Goal: Task Accomplishment & Management: Manage account settings

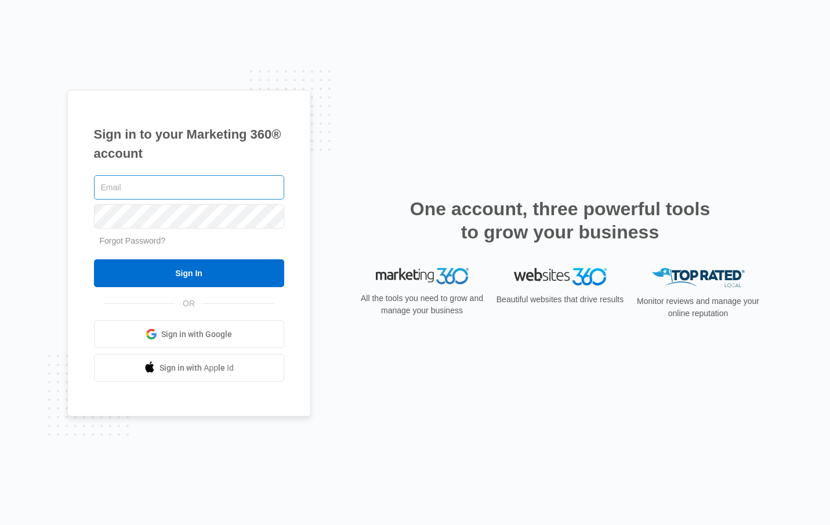
click at [147, 189] on input "text" at bounding box center [189, 187] width 190 height 24
click at [155, 186] on input "text" at bounding box center [189, 187] width 190 height 24
type input "[EMAIL_ADDRESS][DOMAIN_NAME]"
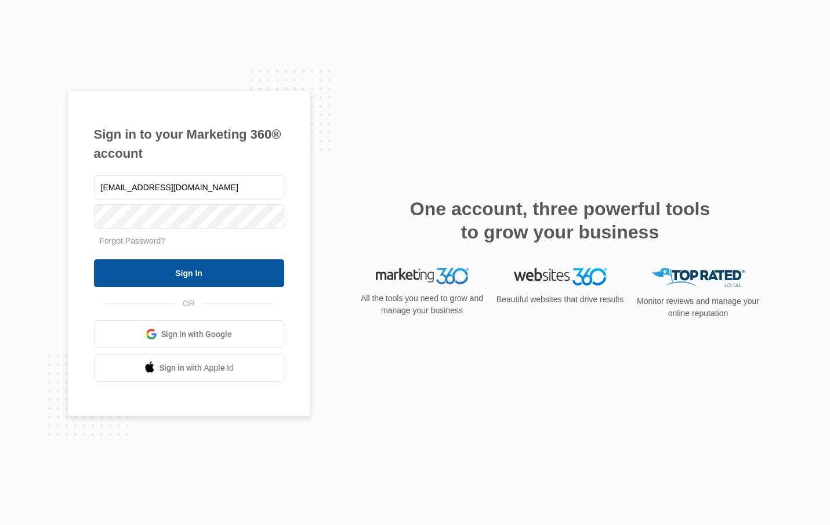
drag, startPoint x: 179, startPoint y: 259, endPoint x: 183, endPoint y: 264, distance: 6.6
click at [179, 258] on form "ms.sam04@yahoo.com Forgot Password? Sign In" at bounding box center [189, 230] width 190 height 115
click at [183, 263] on input "Sign In" at bounding box center [189, 273] width 190 height 28
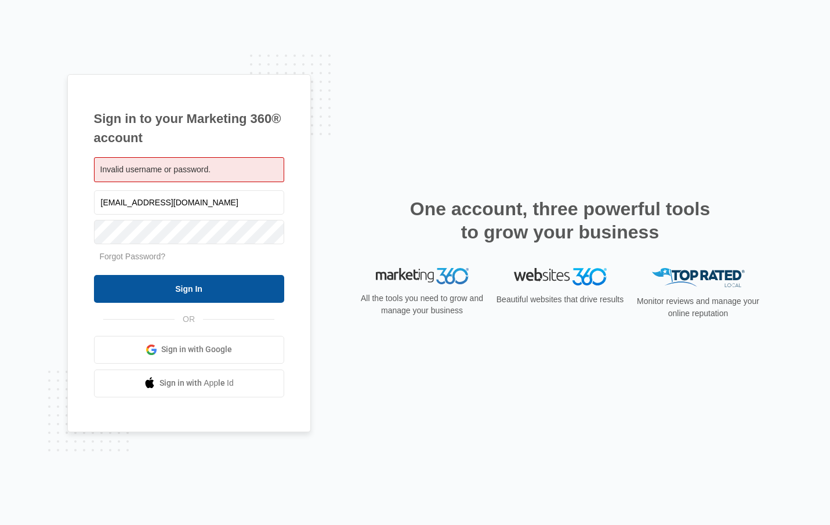
click at [203, 285] on input "Sign In" at bounding box center [189, 289] width 190 height 28
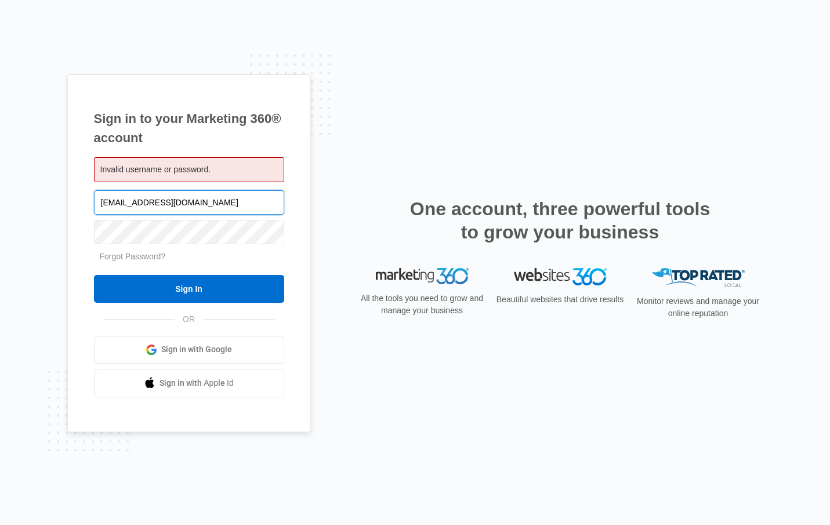
drag, startPoint x: 191, startPoint y: 205, endPoint x: 101, endPoint y: 202, distance: 89.9
click at [101, 202] on input "[EMAIL_ADDRESS][DOMAIN_NAME]" at bounding box center [189, 202] width 190 height 24
click at [179, 343] on link "Sign in with Google" at bounding box center [189, 350] width 190 height 28
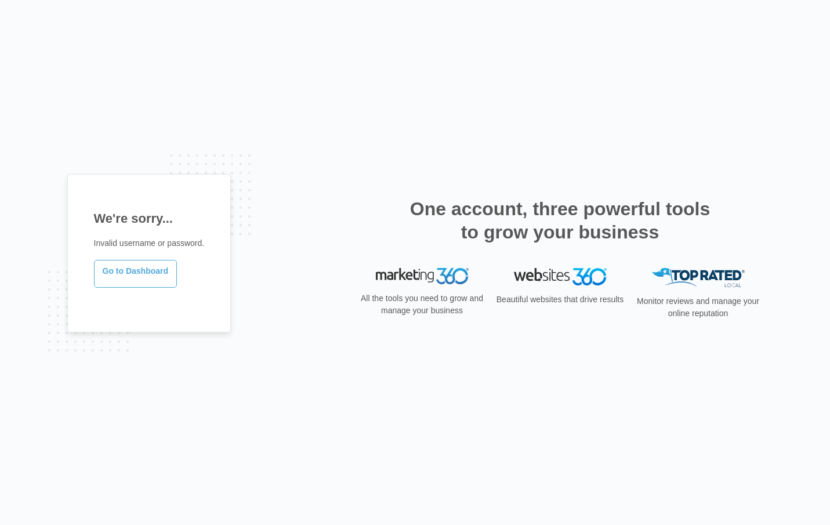
click at [142, 270] on link "Go to Dashboard" at bounding box center [136, 274] width 84 height 28
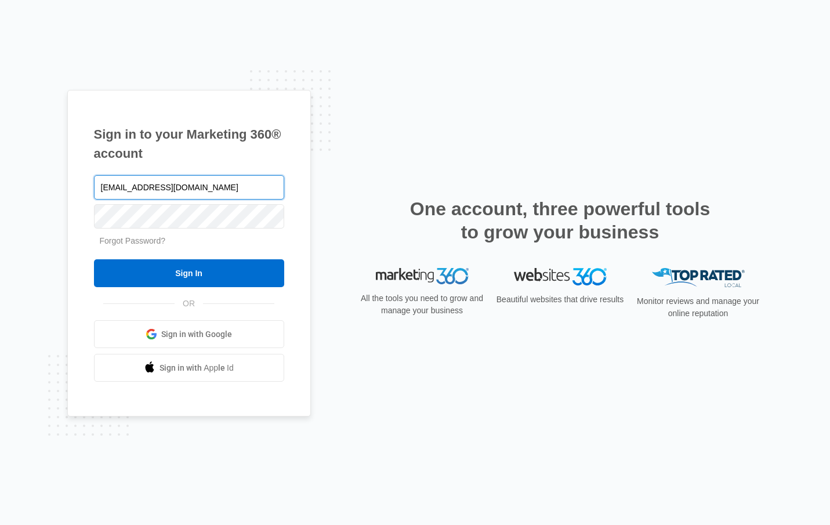
type input "[EMAIL_ADDRESS][DOMAIN_NAME]"
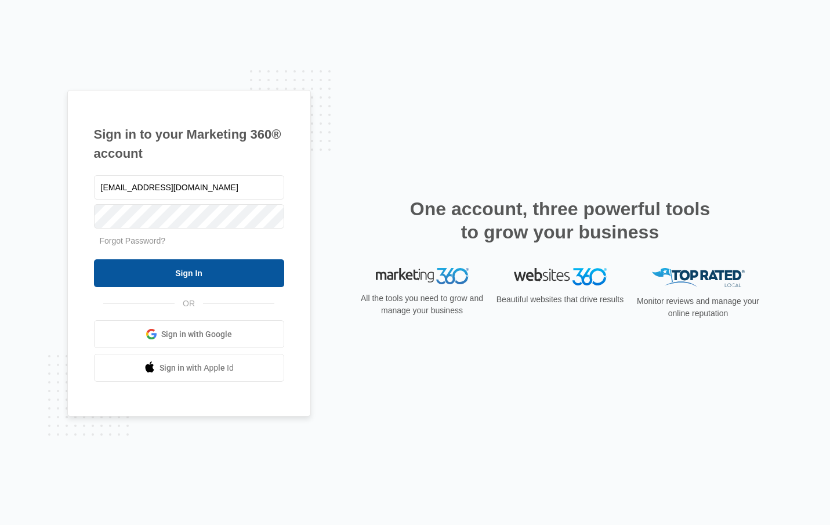
click at [183, 271] on input "Sign In" at bounding box center [189, 273] width 190 height 28
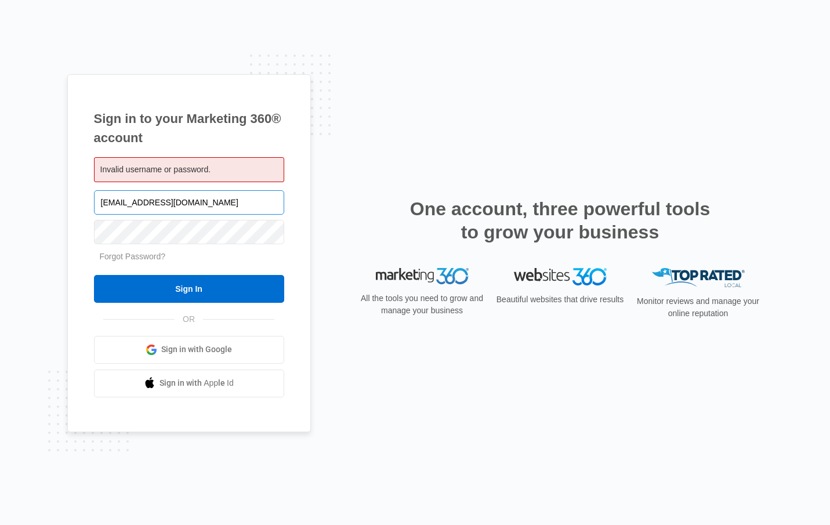
click at [269, 206] on input "[EMAIL_ADDRESS][DOMAIN_NAME]" at bounding box center [189, 202] width 190 height 24
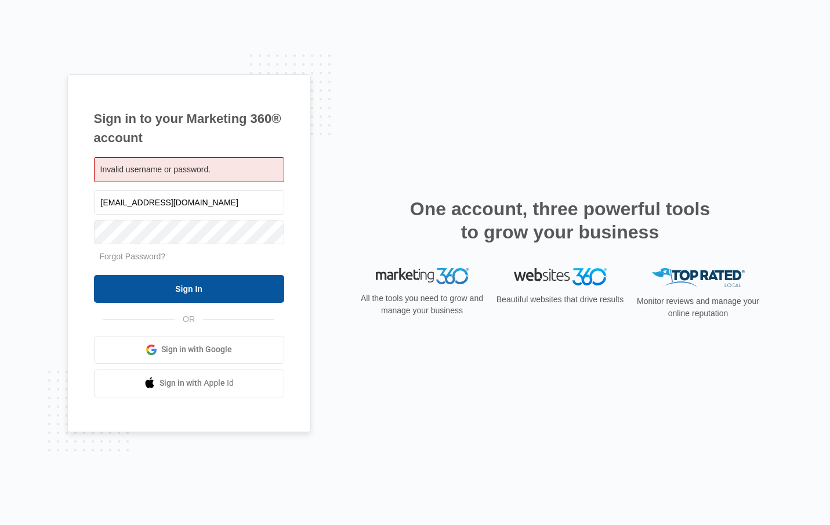
click at [175, 291] on input "Sign In" at bounding box center [189, 289] width 190 height 28
click at [195, 288] on input "Sign In" at bounding box center [189, 289] width 190 height 28
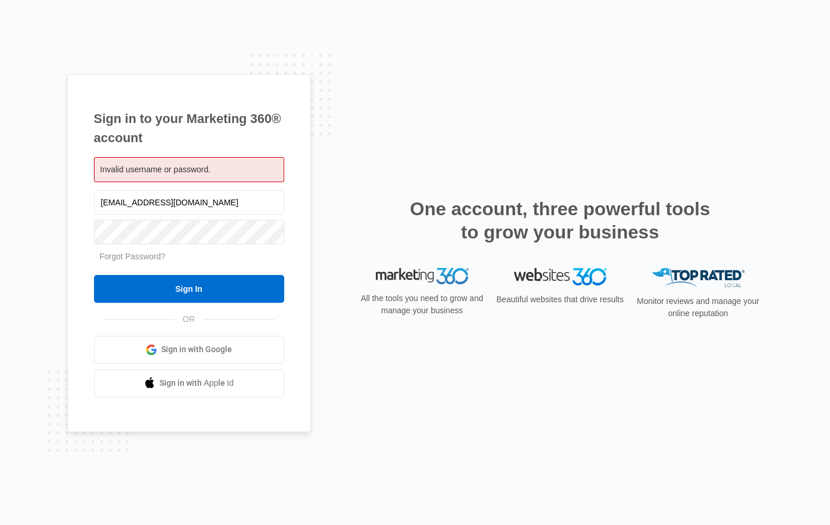
click at [241, 260] on div "Forgot Password?" at bounding box center [189, 257] width 190 height 12
click at [120, 254] on link "Forgot Password?" at bounding box center [133, 256] width 66 height 9
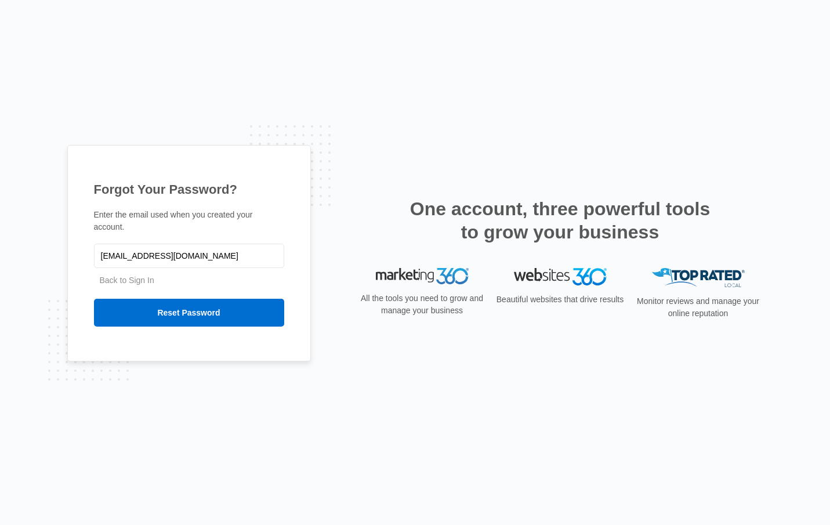
type input "[EMAIL_ADDRESS][DOMAIN_NAME]"
click at [260, 287] on span "Back to Sign In" at bounding box center [189, 280] width 190 height 12
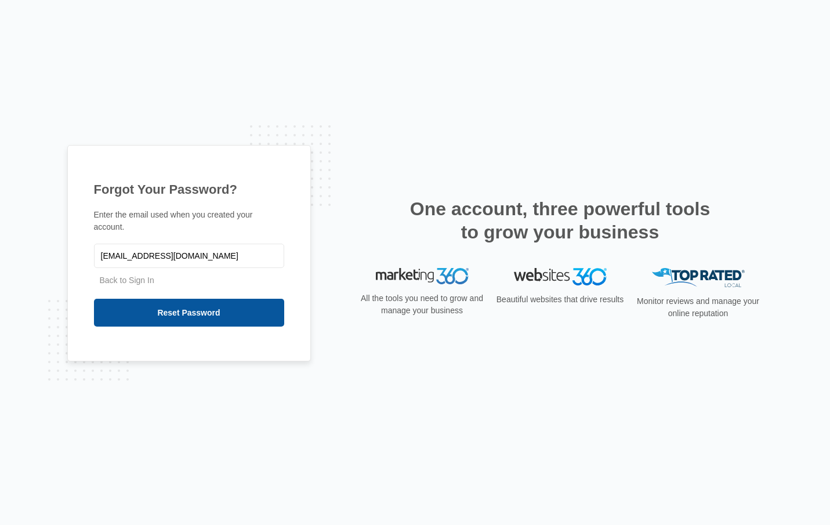
click at [228, 313] on input "Reset Password" at bounding box center [189, 313] width 190 height 28
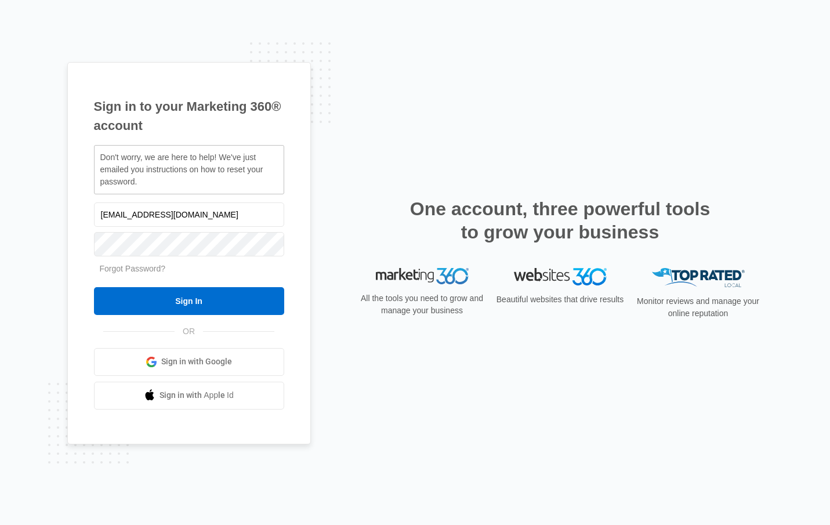
click at [230, 262] on form "ms.sam04@yahoo.com Forgot Password? Sign In" at bounding box center [189, 257] width 190 height 115
click at [142, 269] on link "Forgot Password?" at bounding box center [133, 268] width 66 height 9
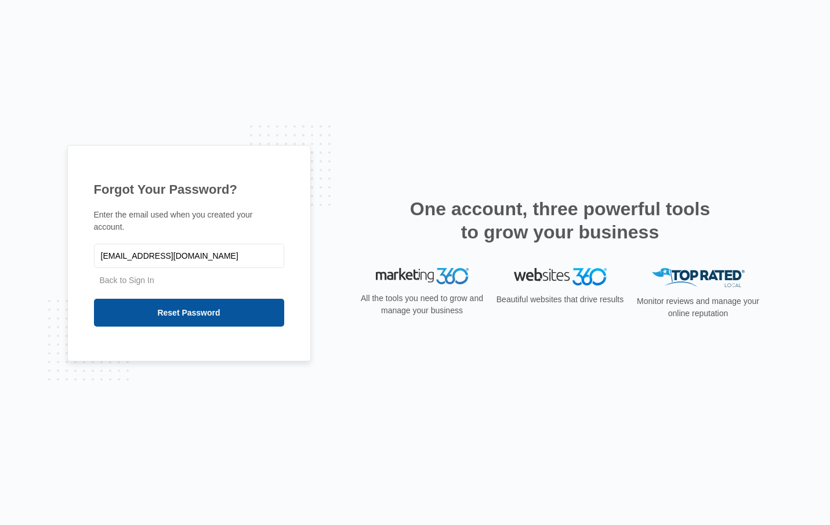
type input "[EMAIL_ADDRESS][DOMAIN_NAME]"
click at [234, 317] on input "Reset Password" at bounding box center [189, 313] width 190 height 28
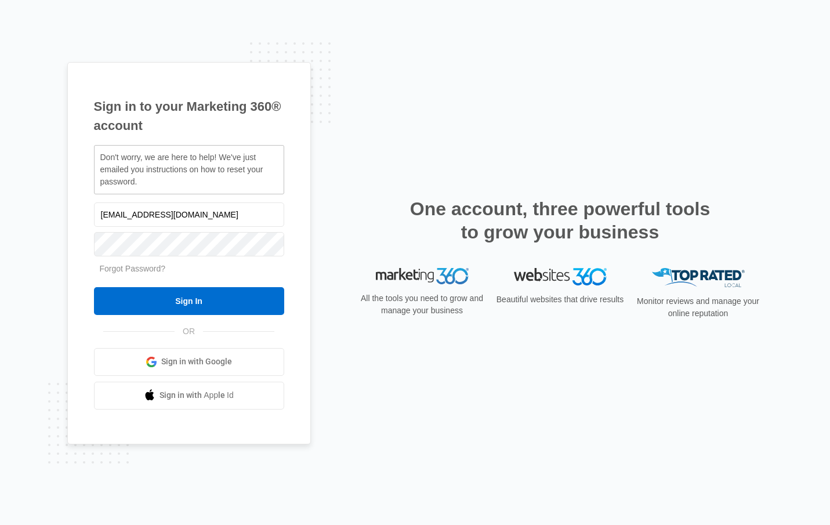
click at [263, 271] on div "Forgot Password?" at bounding box center [189, 269] width 190 height 12
click at [139, 267] on link "Forgot Password?" at bounding box center [133, 268] width 66 height 9
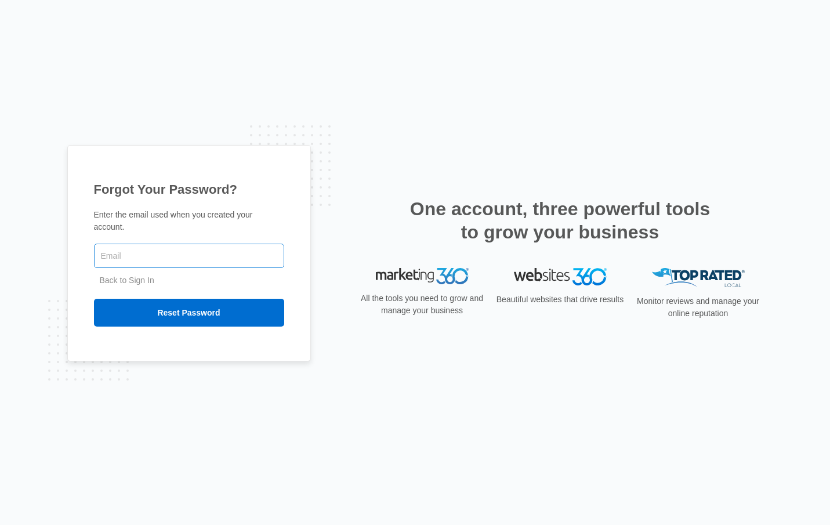
click at [136, 251] on input "text" at bounding box center [189, 256] width 190 height 24
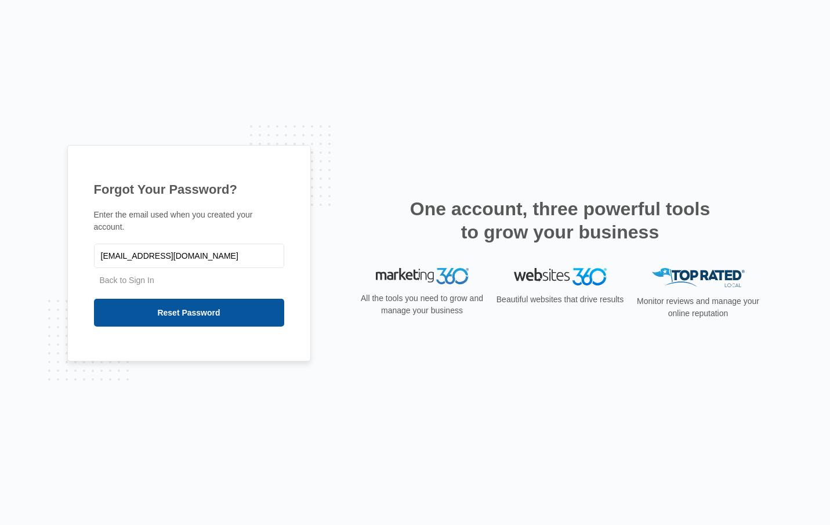
type input "[EMAIL_ADDRESS][DOMAIN_NAME]"
click at [227, 315] on input "Reset Password" at bounding box center [189, 313] width 190 height 28
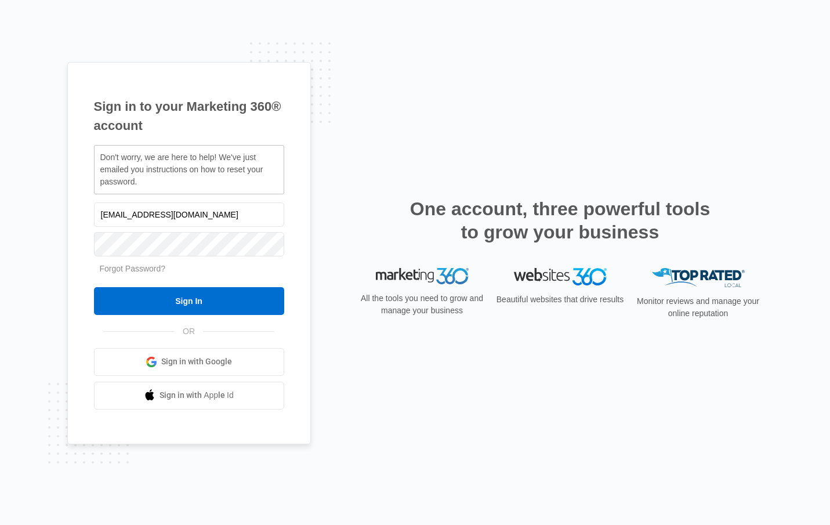
click at [235, 264] on div "Forgot Password?" at bounding box center [189, 269] width 190 height 12
